Goal: Check status

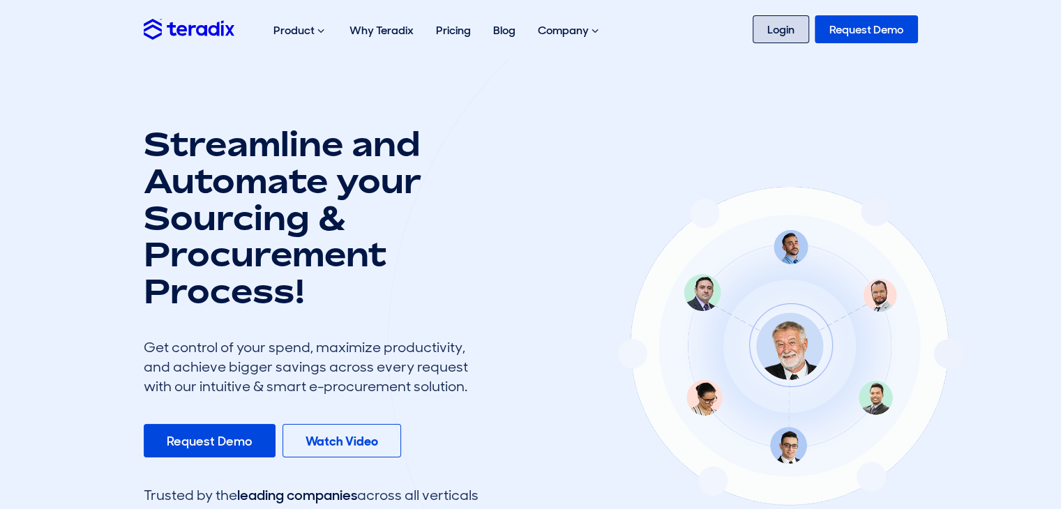
click at [790, 31] on link "Login" at bounding box center [781, 29] width 57 height 28
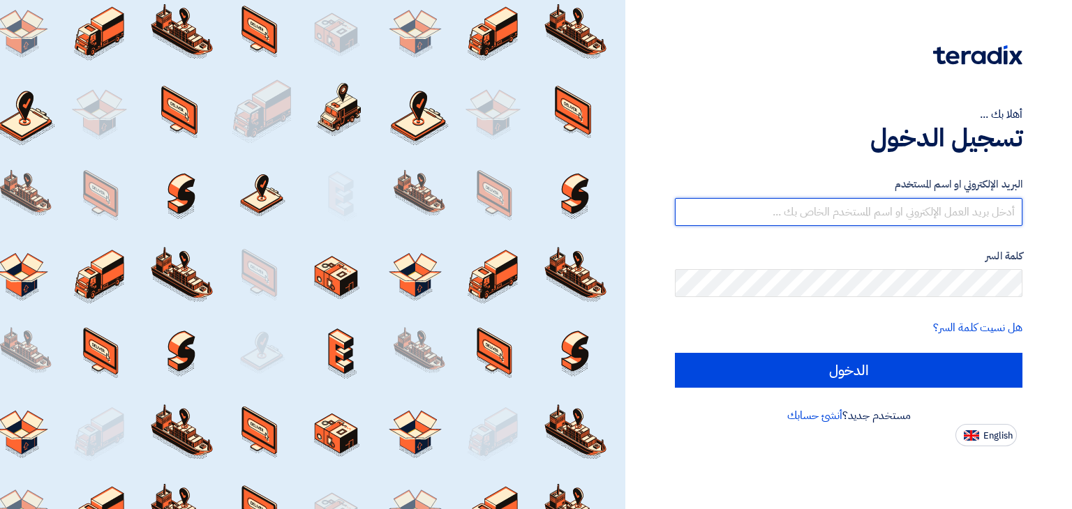
type input "[PERSON_NAME][EMAIL_ADDRESS][DOMAIN_NAME]"
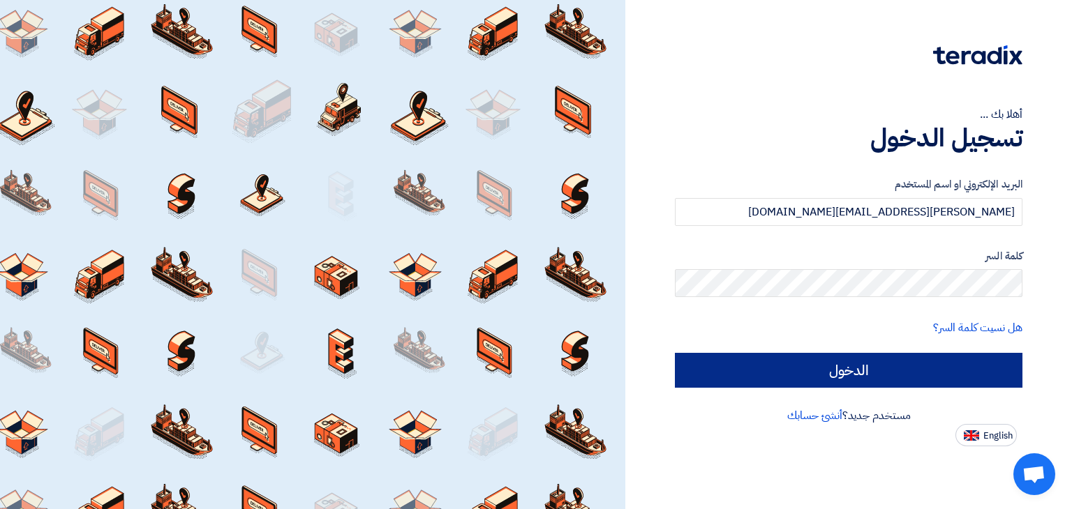
drag, startPoint x: 858, startPoint y: 394, endPoint x: 862, endPoint y: 383, distance: 11.7
click at [861, 386] on div "البريد الإلكتروني او اسم المستخدم [PERSON_NAME][EMAIL_ADDRESS][DOMAIN_NAME] كلم…" at bounding box center [848, 282] width 347 height 250
click at [862, 382] on input "الدخول" at bounding box center [848, 370] width 347 height 35
type input "Sign in"
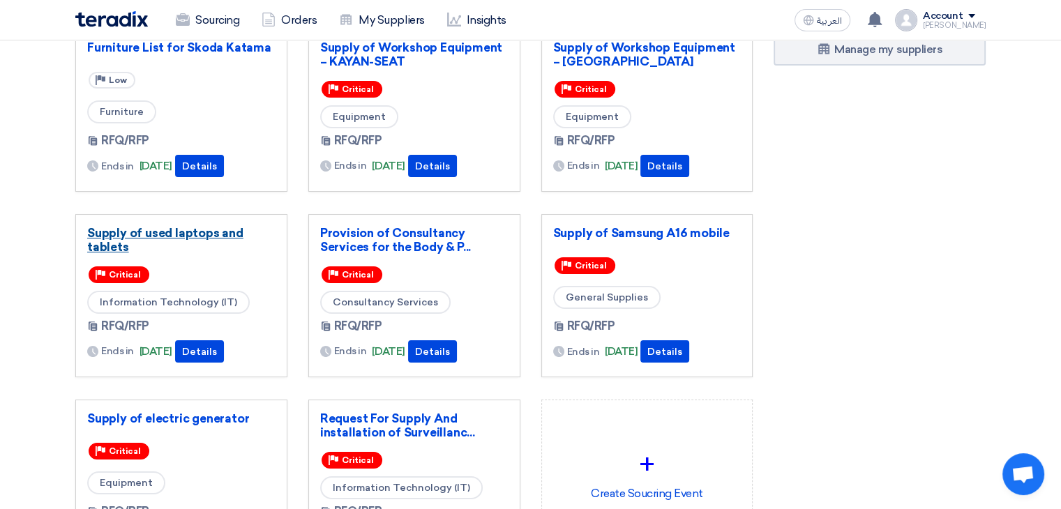
scroll to position [84, 0]
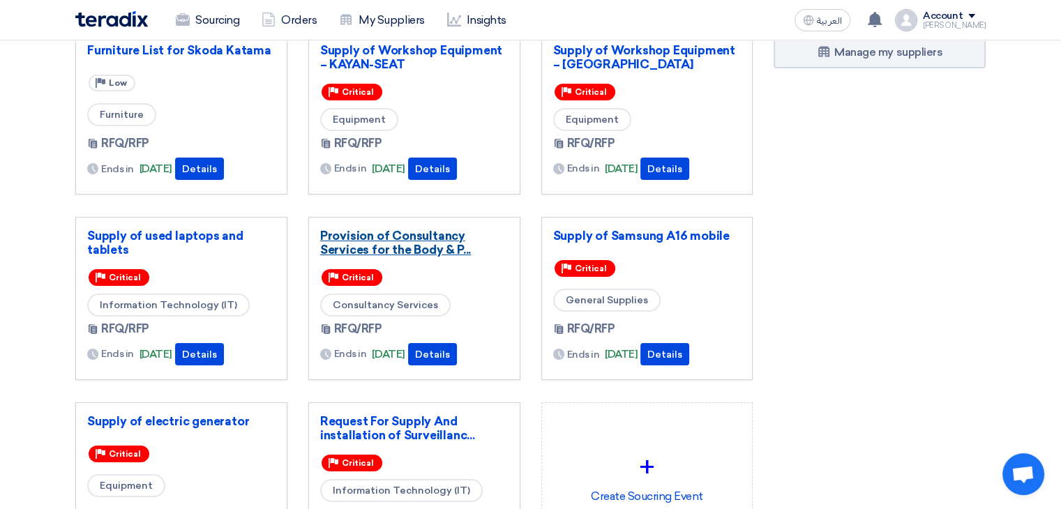
click at [374, 242] on link "Provision of Consultancy Services for the Body & P..." at bounding box center [414, 243] width 188 height 28
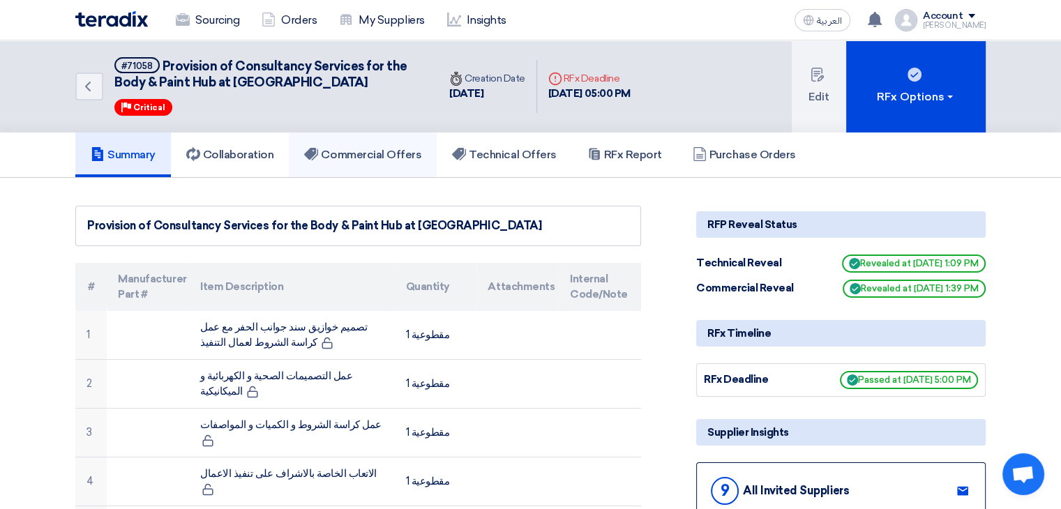
click at [385, 153] on h5 "Commercial Offers" at bounding box center [362, 155] width 117 height 14
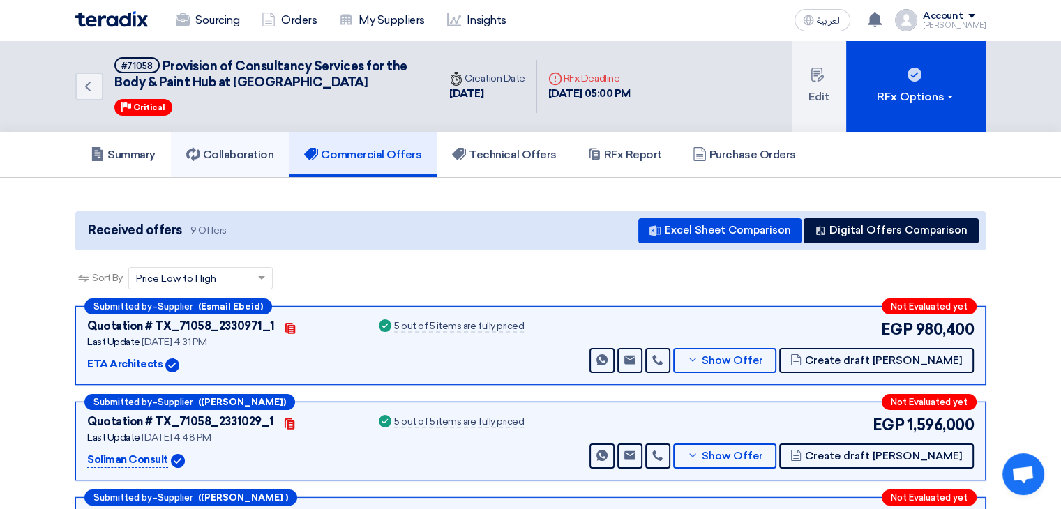
click at [228, 143] on link "Collaboration" at bounding box center [230, 155] width 119 height 45
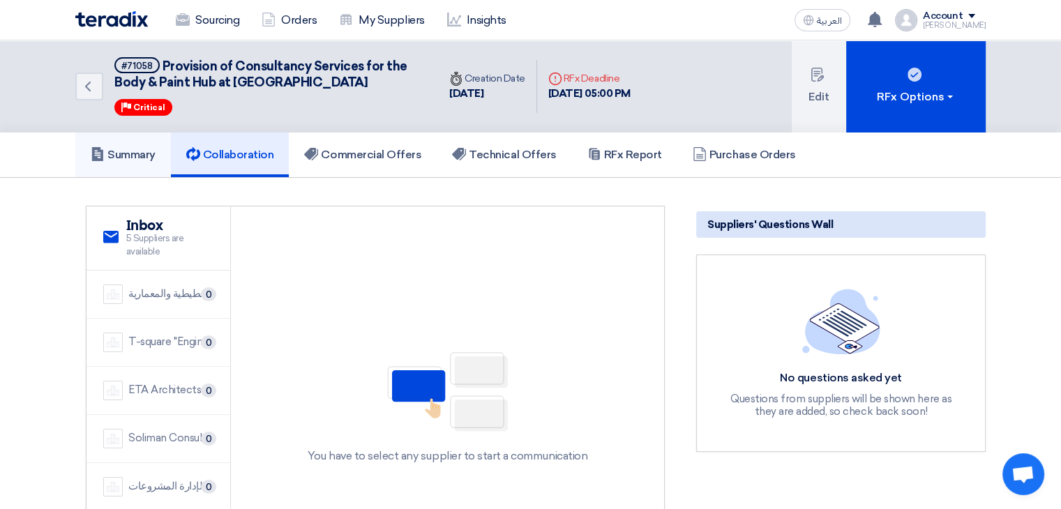
click at [151, 149] on h5 "Summary" at bounding box center [123, 155] width 65 height 14
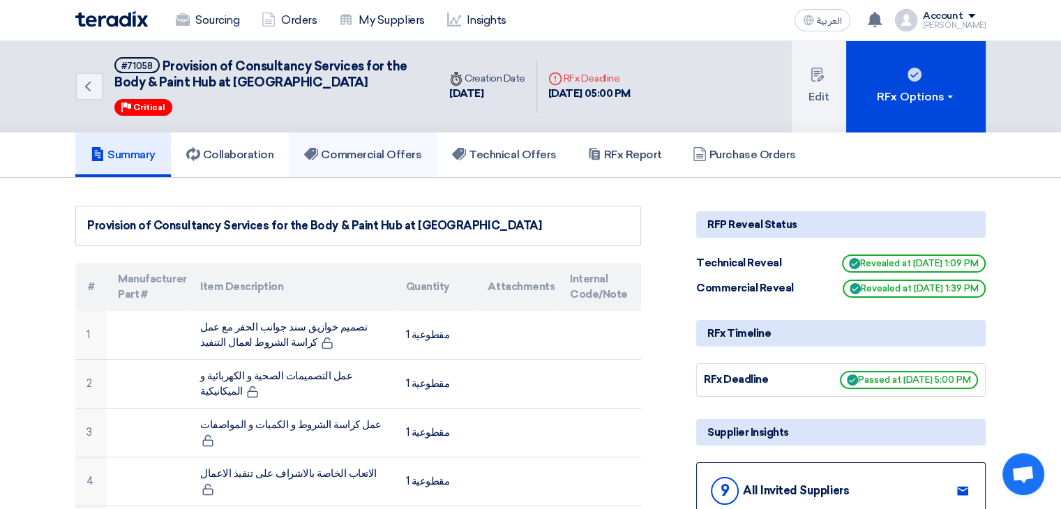
click at [373, 151] on h5 "Commercial Offers" at bounding box center [362, 155] width 117 height 14
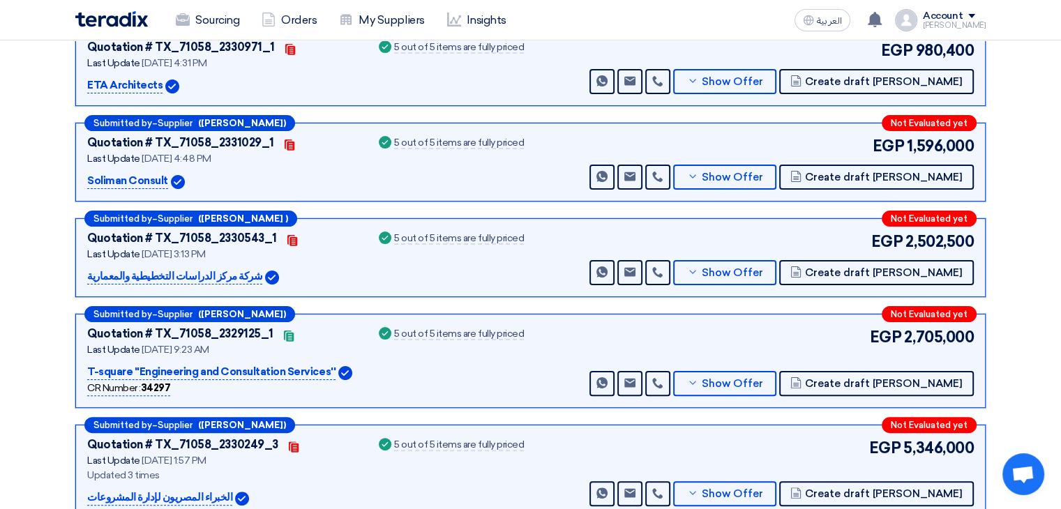
scroll to position [307, 0]
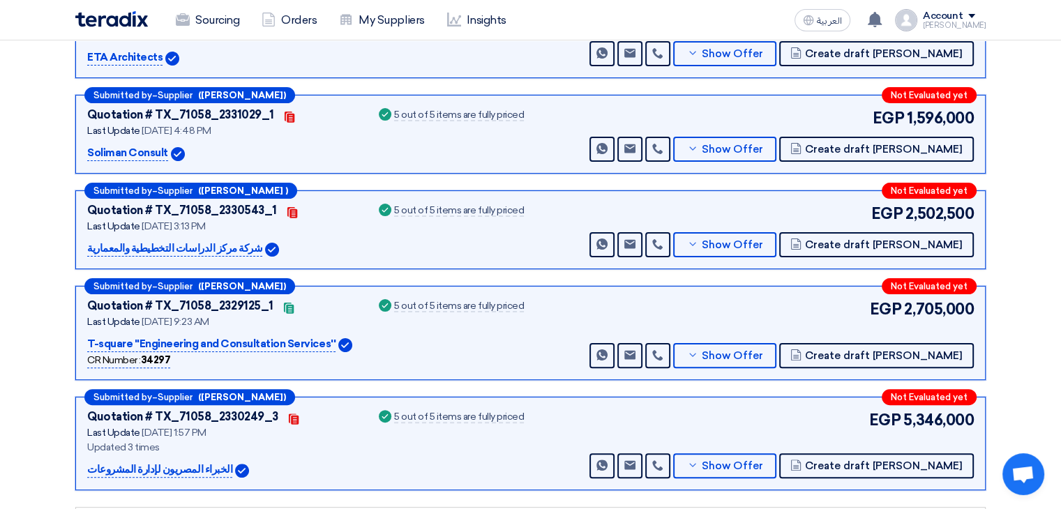
click at [1044, 373] on section "Received offers 9 Offers Excel Sheet Comparison Digital Offers Comparison Sort …" at bounding box center [530, 329] width 1061 height 916
